Goal: Find specific page/section: Find specific page/section

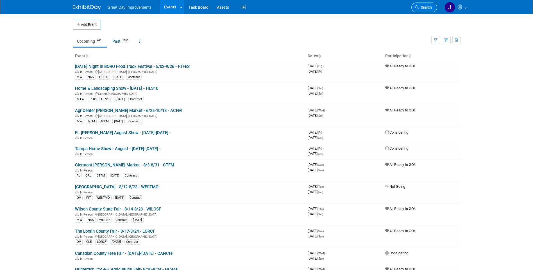
click at [432, 9] on link "Search" at bounding box center [424, 8] width 26 height 10
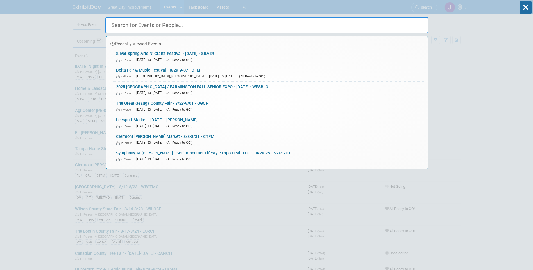
paste input "CTFM"
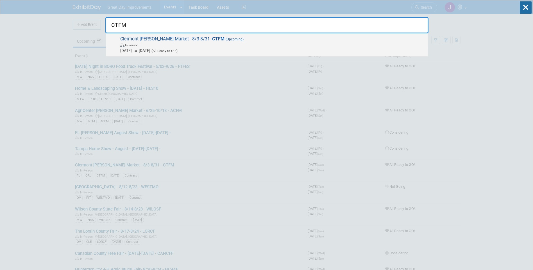
type input "CTFM"
click at [214, 44] on span "In-Person" at bounding box center [272, 45] width 305 height 6
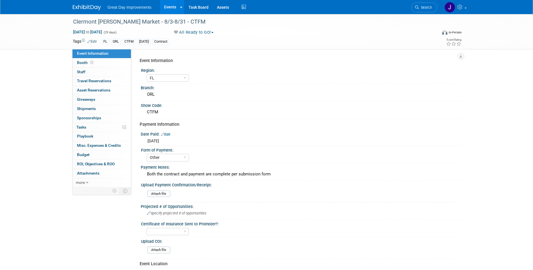
select select "FL"
select select "Other"
drag, startPoint x: 187, startPoint y: 22, endPoint x: 73, endPoint y: 21, distance: 114.4
click at [73, 21] on div "Clermont [PERSON_NAME] Market - 8/3-8/31 - CTFM" at bounding box center [250, 22] width 358 height 10
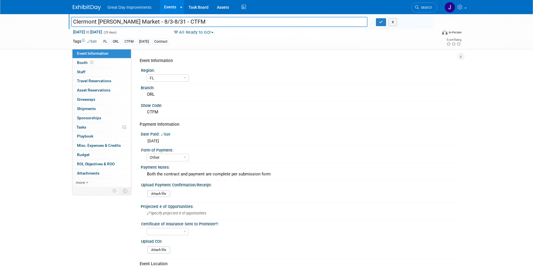
drag, startPoint x: 194, startPoint y: 21, endPoint x: 72, endPoint y: 21, distance: 122.0
click at [72, 21] on input "Clermont [PERSON_NAME] Market - 8/3-8/31 - CTFM" at bounding box center [219, 22] width 297 height 10
click at [428, 6] on span "Search" at bounding box center [425, 7] width 13 height 4
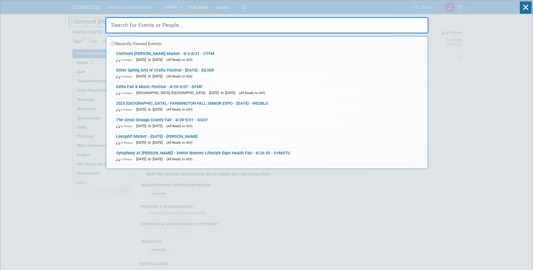
paste input "FPONT"
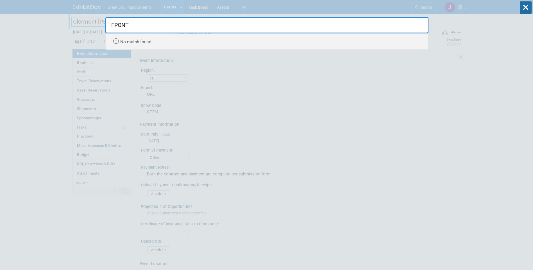
click at [149, 29] on input "FPONT" at bounding box center [266, 25] width 323 height 16
type input "FPONT"
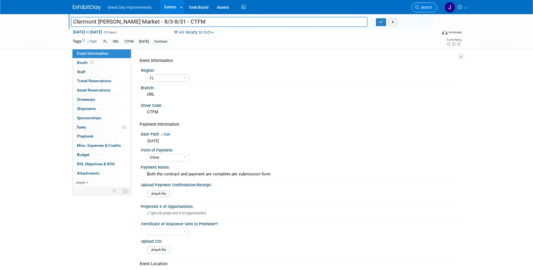
click at [429, 11] on link "Search" at bounding box center [424, 8] width 26 height 10
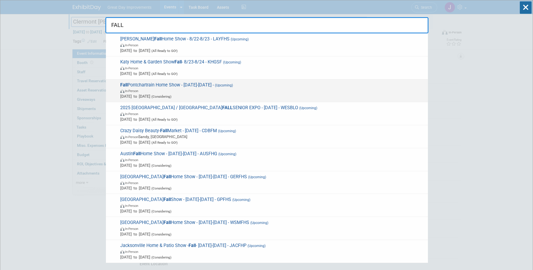
type input "FALL"
click at [205, 90] on span "In-Person" at bounding box center [272, 91] width 305 height 6
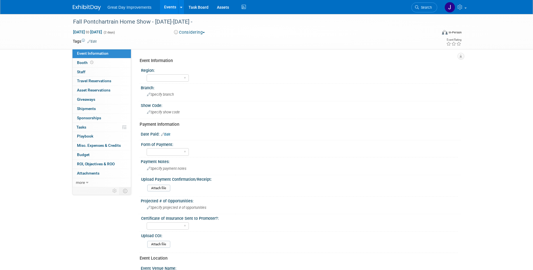
click at [196, 33] on button "Considering" at bounding box center [189, 33] width 35 height 6
click at [191, 73] on link "All Ready to GO!" at bounding box center [195, 73] width 47 height 8
click at [284, 112] on div "Specify show code" at bounding box center [300, 112] width 311 height 9
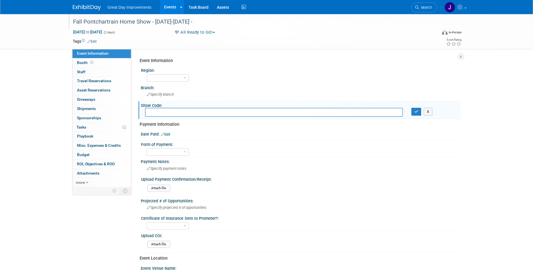
click at [153, 22] on div "Fall Pontchartrain Home Show - 8/24/25-8/25/25 -" at bounding box center [250, 22] width 358 height 10
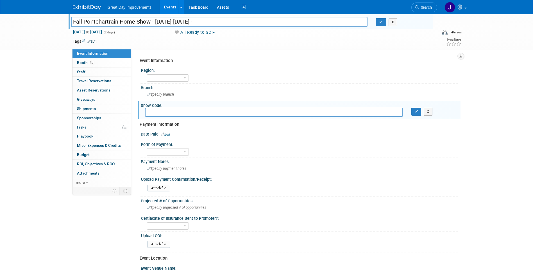
drag, startPoint x: 154, startPoint y: 20, endPoint x: 167, endPoint y: 24, distance: 14.3
click at [154, 20] on input "Fall Pontchartrain Home Show - 8/24/25-8/25/25 -" at bounding box center [219, 22] width 297 height 10
click at [160, 22] on input "Fall Pontchartrain Home Show - FPONT 8/24/25-8/25/25 -" at bounding box center [219, 22] width 297 height 10
click at [209, 22] on input "Fall Pontchartrain Home Show - 8/24/25-8/25/25 -" at bounding box center [219, 22] width 297 height 10
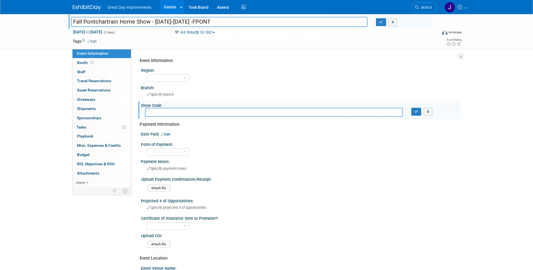
click at [200, 22] on input "Fall Pontchartrain Home Show - 8/24/25-8/25/25 -FPONT" at bounding box center [219, 22] width 297 height 10
click at [225, 22] on input "Fall Pontchartrain Home Show - [DATE]-[DATE] - FPONT" at bounding box center [219, 22] width 297 height 10
drag, startPoint x: 187, startPoint y: 21, endPoint x: 73, endPoint y: 20, distance: 114.1
click at [73, 20] on input "Fall Pontchartrain Home Show - [DATE]-[DATE] - FPONT" at bounding box center [219, 22] width 297 height 10
type input "Fall Pontchartrain Home Show - [DATE]-[DATE] - FPONT"
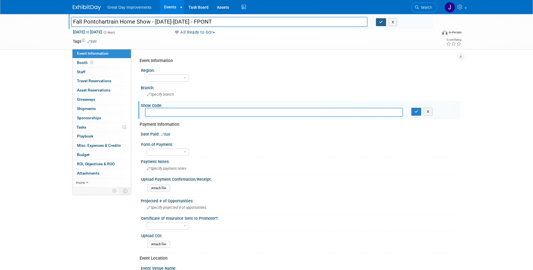
click at [381, 23] on icon "button" at bounding box center [381, 22] width 4 height 4
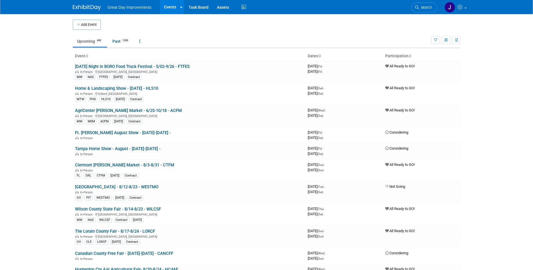
click at [421, 6] on span "Search" at bounding box center [425, 7] width 13 height 4
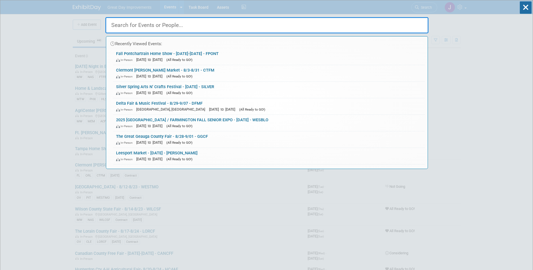
paste input "RMHGS"
type input "RMHGS"
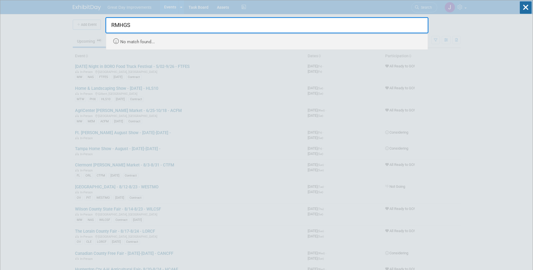
drag, startPoint x: 160, startPoint y: 27, endPoint x: 91, endPoint y: 26, distance: 69.4
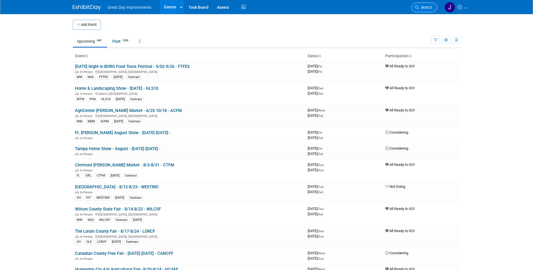
click at [430, 6] on span "Search" at bounding box center [425, 7] width 13 height 4
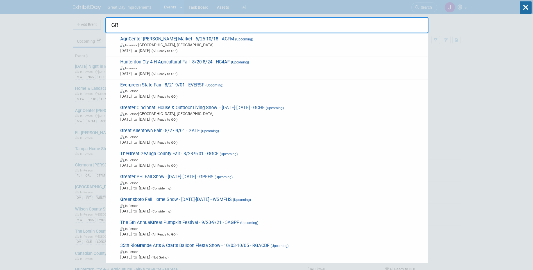
type input "G"
